Goal: Transaction & Acquisition: Purchase product/service

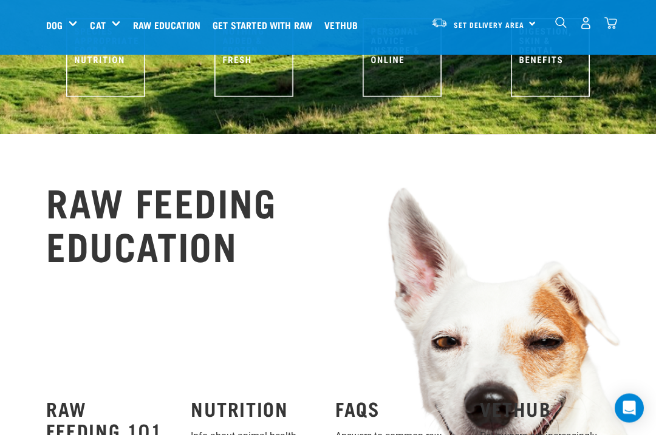
scroll to position [685, 0]
click at [0, 0] on div "Mixes & Minces" at bounding box center [0, 0] width 0 height 0
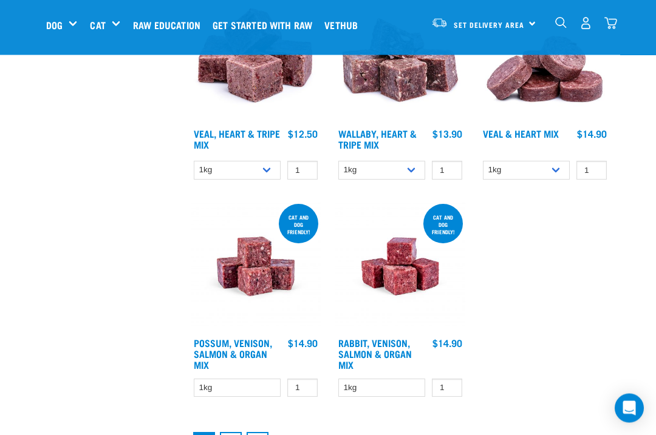
scroll to position [2106, 0]
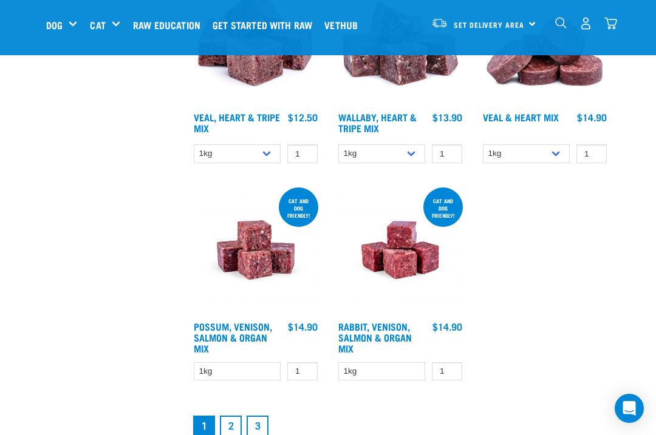
click at [231, 435] on link "2" at bounding box center [231, 427] width 22 height 22
click at [235, 416] on link "2" at bounding box center [231, 427] width 22 height 22
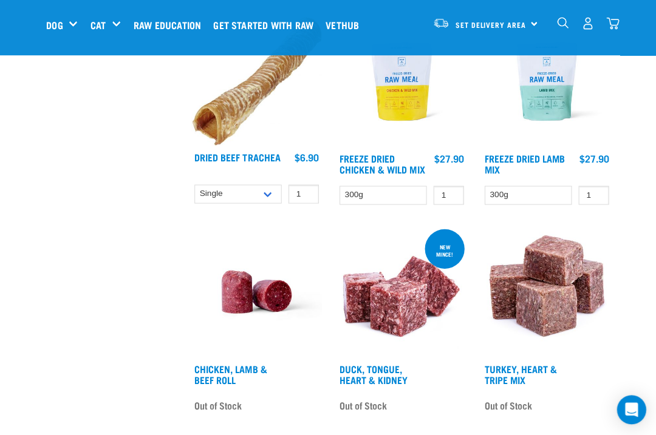
scroll to position [1837, 0]
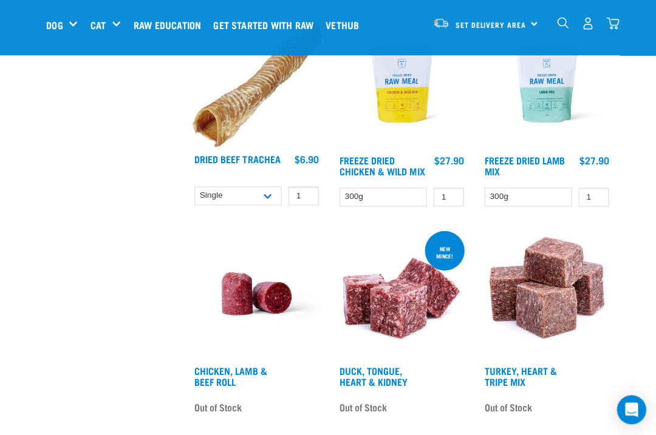
click at [241, 415] on span "Out of Stock" at bounding box center [217, 405] width 47 height 18
click at [238, 372] on link "Chicken, Lamb & Beef Roll" at bounding box center [230, 374] width 72 height 16
